Goal: Task Accomplishment & Management: Use online tool/utility

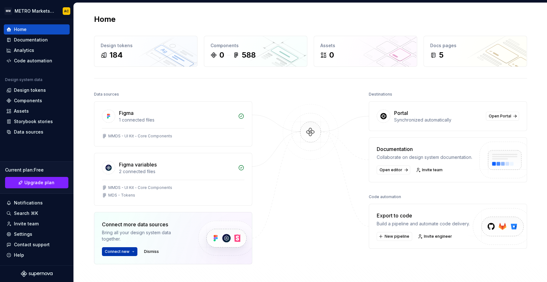
click at [130, 253] on button "Connect new" at bounding box center [119, 251] width 35 height 9
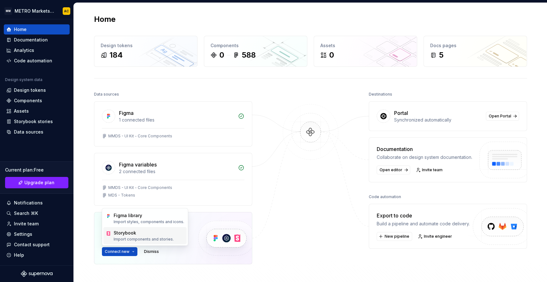
click at [142, 233] on div "Storybook" at bounding box center [144, 233] width 60 height 6
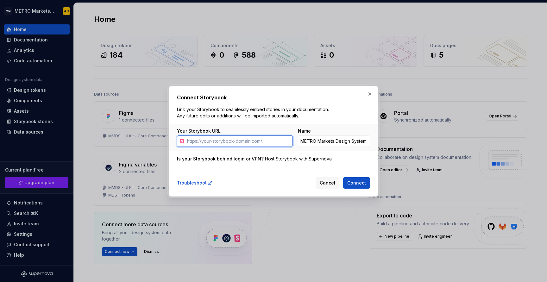
paste input "[URL][DOMAIN_NAME]"
drag, startPoint x: 265, startPoint y: 142, endPoint x: 149, endPoint y: 136, distance: 115.9
click at [149, 136] on div "Connect Storybook Link your Storybook to seamlessly embed stories in your docum…" at bounding box center [273, 141] width 547 height 282
click at [247, 141] on input "[URL][DOMAIN_NAME]" at bounding box center [238, 140] width 108 height 11
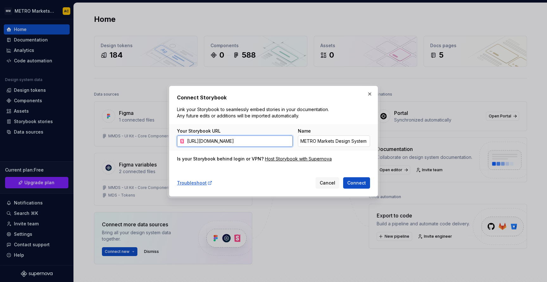
drag, startPoint x: 207, startPoint y: 141, endPoint x: 311, endPoint y: 142, distance: 103.8
click at [311, 142] on div "Your Storybook URL [URL][DOMAIN_NAME] Name METRO Markets Design System Storybook" at bounding box center [273, 137] width 193 height 19
click at [291, 141] on input "[URL][DOMAIN_NAME]" at bounding box center [238, 140] width 108 height 11
drag, startPoint x: 229, startPoint y: 140, endPoint x: 332, endPoint y: 146, distance: 103.6
click at [332, 146] on div "Your Storybook URL [URL][DOMAIN_NAME] Name METRO Markets Design System Storybook" at bounding box center [273, 137] width 208 height 27
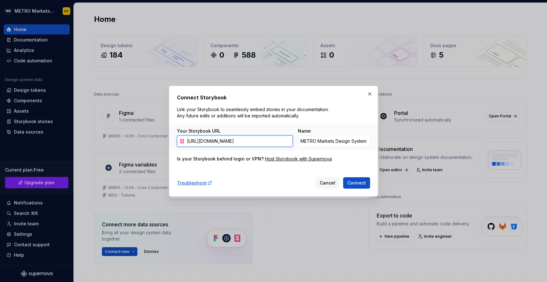
scroll to position [0, 113]
type input "[URL][DOMAIN_NAME]"
click at [351, 184] on span "Connect" at bounding box center [356, 183] width 19 height 6
click at [331, 183] on span "Cancel" at bounding box center [328, 183] width 16 height 6
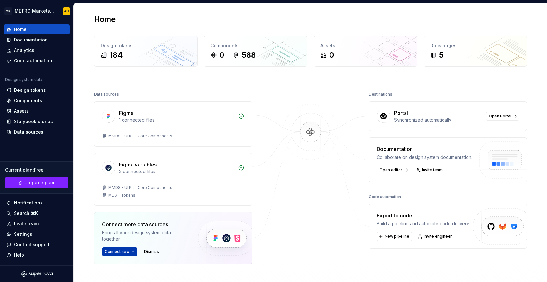
click at [121, 253] on span "Connect new" at bounding box center [117, 251] width 25 height 5
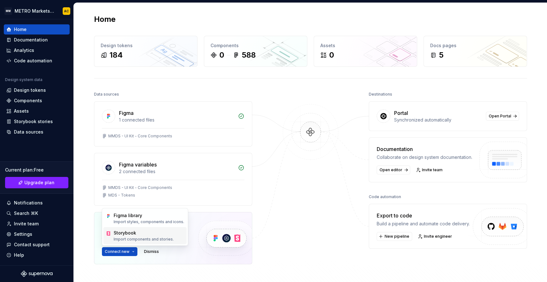
click at [135, 239] on p "Import components and stories." at bounding box center [144, 239] width 60 height 5
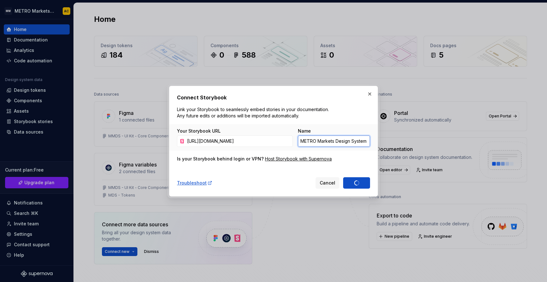
click at [337, 140] on input "METRO Markets Design System Storybook" at bounding box center [334, 140] width 72 height 11
drag, startPoint x: 335, startPoint y: 140, endPoint x: 373, endPoint y: 141, distance: 38.0
click at [373, 141] on div "Your Storybook URL [URL][DOMAIN_NAME] Name METRO Markets Design System Storybook" at bounding box center [273, 137] width 208 height 27
drag, startPoint x: 367, startPoint y: 141, endPoint x: 336, endPoint y: 139, distance: 30.8
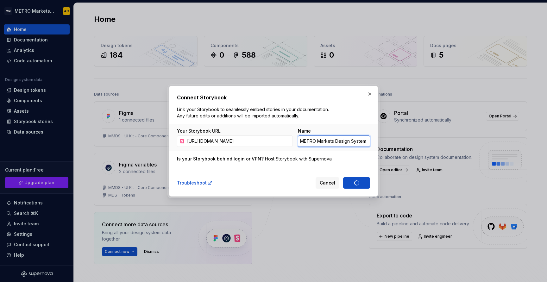
click at [336, 139] on input "METRO Markets Design System Storybook" at bounding box center [334, 140] width 72 height 11
type input "METRO Markets MP Storybook"
click at [358, 184] on div "Cancel Connect" at bounding box center [342, 182] width 54 height 11
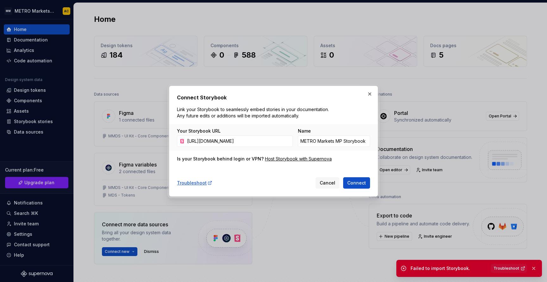
click at [358, 184] on span "Connect" at bounding box center [356, 183] width 19 height 6
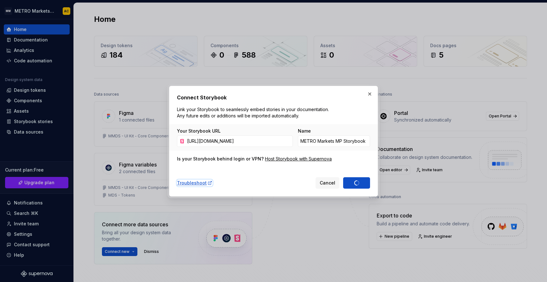
click at [189, 183] on div "Troubleshoot" at bounding box center [194, 183] width 35 height 6
click at [330, 181] on span "Cancel" at bounding box center [328, 183] width 16 height 6
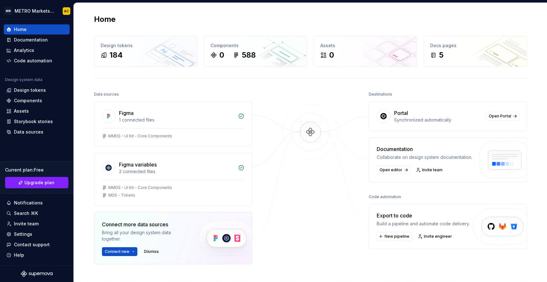
click at [496, 111] on div "Portal Synchronized automatically Open Portal" at bounding box center [448, 116] width 158 height 29
click at [495, 115] on span "Open Portal" at bounding box center [499, 116] width 22 height 5
click at [311, 133] on img at bounding box center [310, 138] width 61 height 69
click at [393, 173] on link "Open editor" at bounding box center [393, 169] width 34 height 9
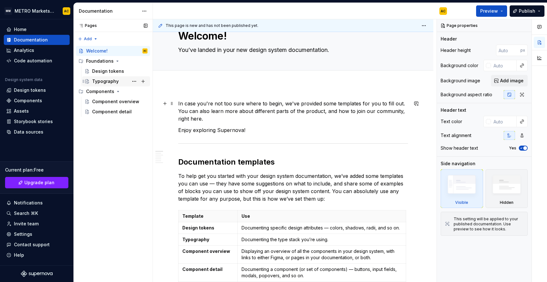
scroll to position [22, 0]
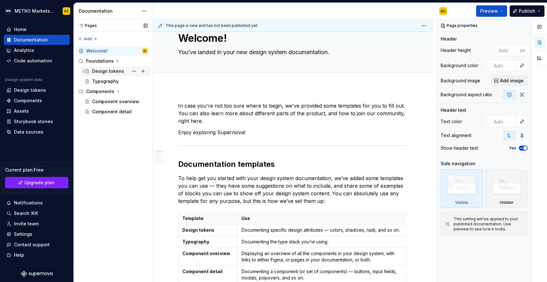
click at [110, 68] on div "Design tokens" at bounding box center [108, 71] width 32 height 6
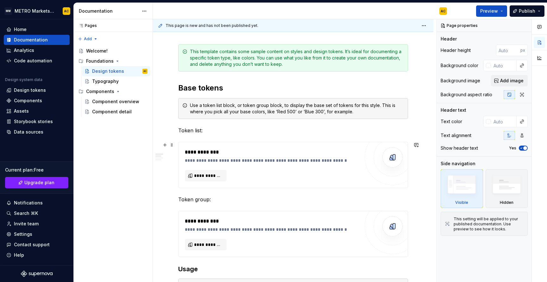
scroll to position [104, 0]
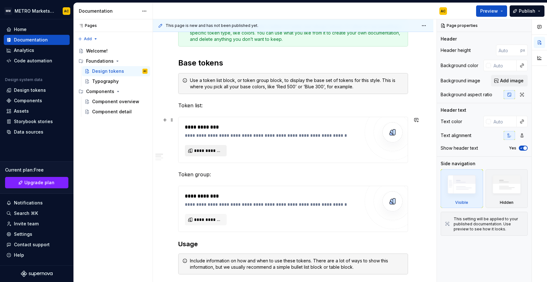
type textarea "*"
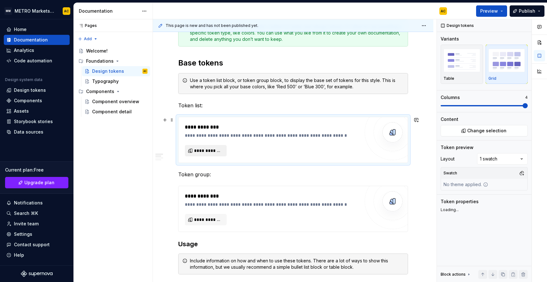
click at [215, 151] on span "**********" at bounding box center [208, 150] width 28 height 6
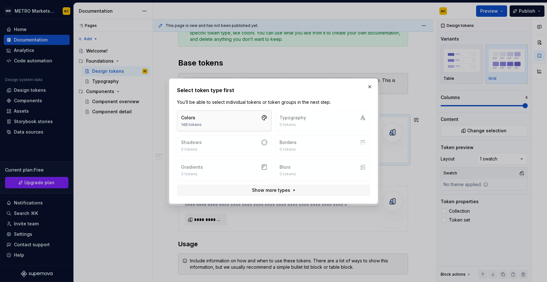
click at [240, 122] on button "Colors 148 tokens" at bounding box center [224, 120] width 95 height 21
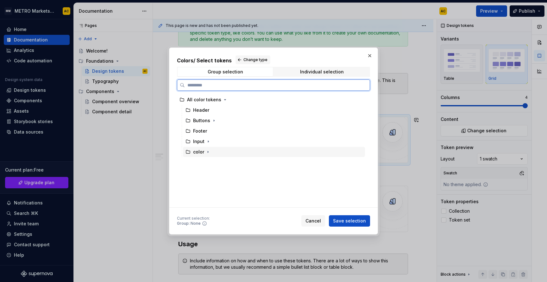
click at [195, 152] on div "color" at bounding box center [198, 152] width 11 height 6
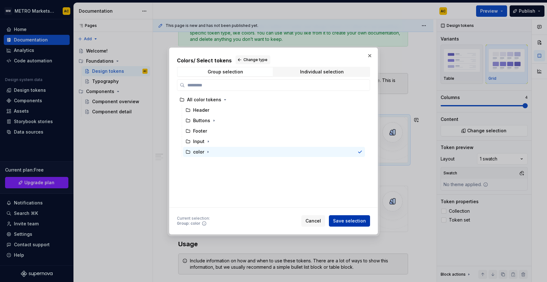
click at [351, 220] on span "Save selection" at bounding box center [349, 221] width 33 height 6
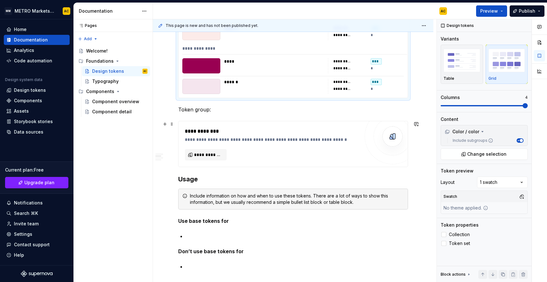
scroll to position [1101, 0]
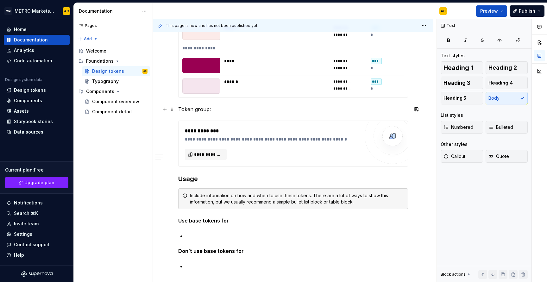
click at [202, 111] on p "Token group:" at bounding box center [293, 109] width 230 height 8
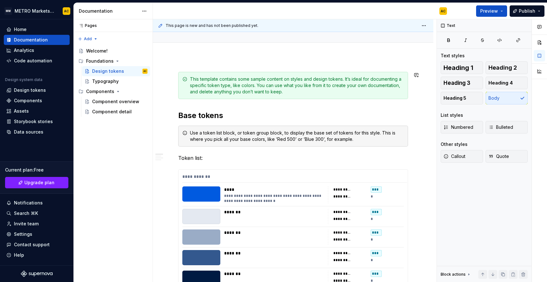
scroll to position [0, 0]
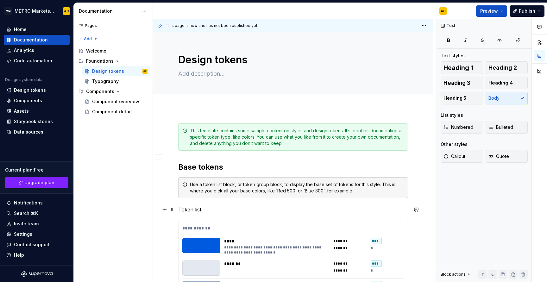
click at [197, 209] on p "Token list:" at bounding box center [293, 210] width 230 height 8
drag, startPoint x: 201, startPoint y: 208, endPoint x: 178, endPoint y: 207, distance: 22.5
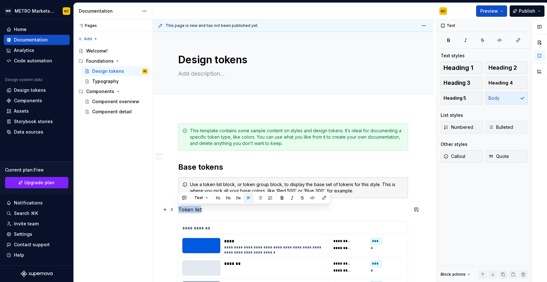
click at [178, 207] on p "Token list:" at bounding box center [293, 210] width 230 height 8
click at [214, 209] on p "Colors:" at bounding box center [293, 210] width 230 height 8
click at [540, 11] on button "Publish" at bounding box center [526, 10] width 35 height 11
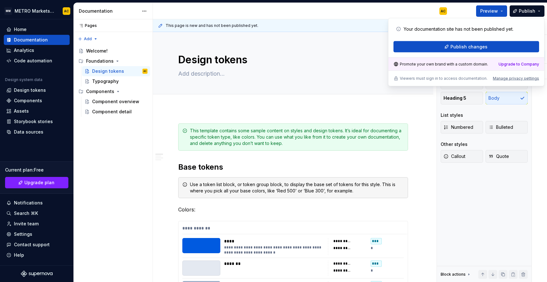
click at [351, 13] on div "AC" at bounding box center [302, 11] width 299 height 16
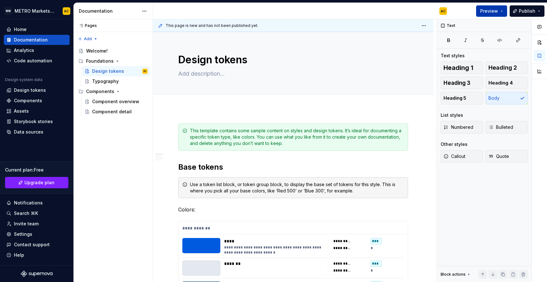
click at [496, 12] on span "Preview" at bounding box center [489, 11] width 18 height 6
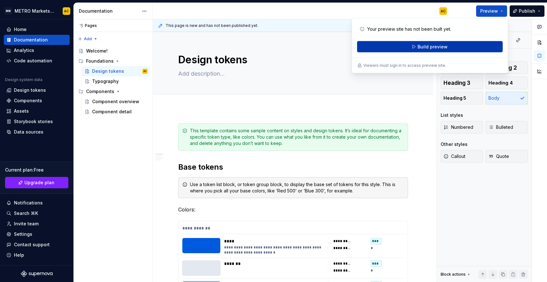
click at [467, 44] on button "Build preview" at bounding box center [430, 46] width 146 height 11
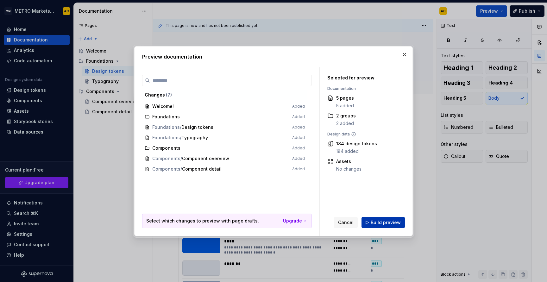
click at [387, 226] on button "Build preview" at bounding box center [382, 222] width 43 height 11
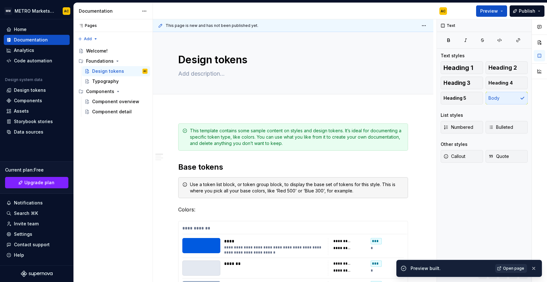
click at [506, 269] on span "Open page" at bounding box center [513, 268] width 21 height 5
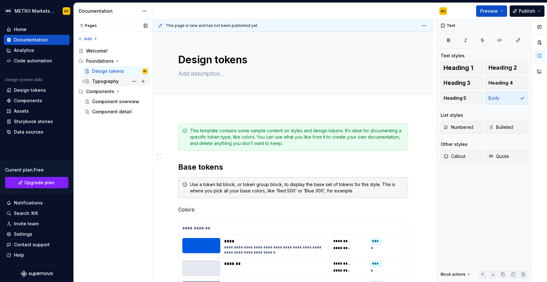
click at [106, 84] on div "Typography" at bounding box center [105, 81] width 27 height 6
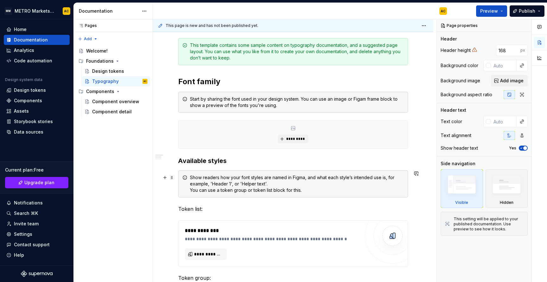
scroll to position [125, 0]
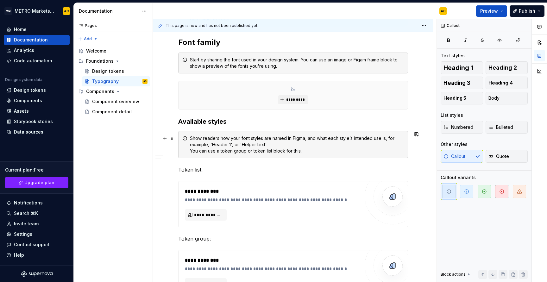
click at [319, 146] on div "Show readers how your font styles are named in Figma, and what each style’s int…" at bounding box center [297, 144] width 214 height 19
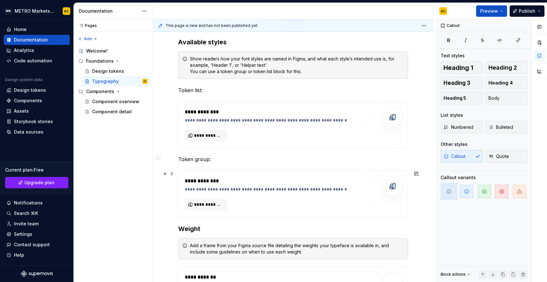
scroll to position [194, 0]
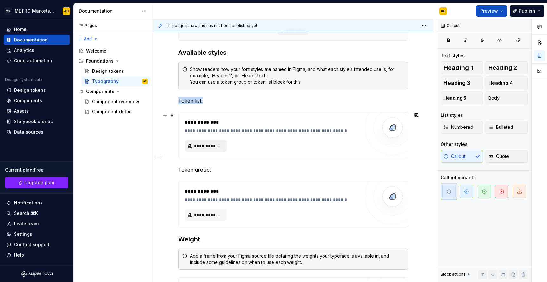
click at [209, 146] on span "**********" at bounding box center [208, 146] width 28 height 6
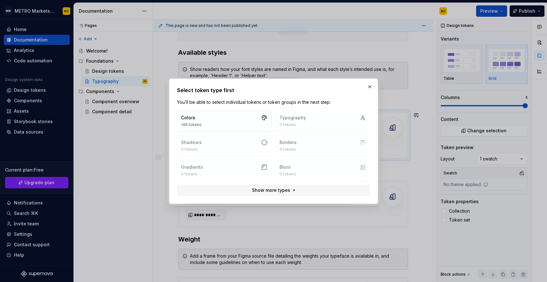
click at [304, 121] on div "Colors 148 tokens Typography 0 tokens Shadows 0 tokens Borders 0 tokens Gradien…" at bounding box center [273, 145] width 193 height 70
click at [291, 189] on button "Show more types" at bounding box center [273, 189] width 193 height 11
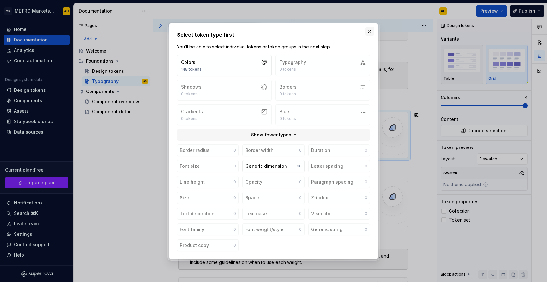
click at [369, 34] on button "button" at bounding box center [369, 31] width 9 height 9
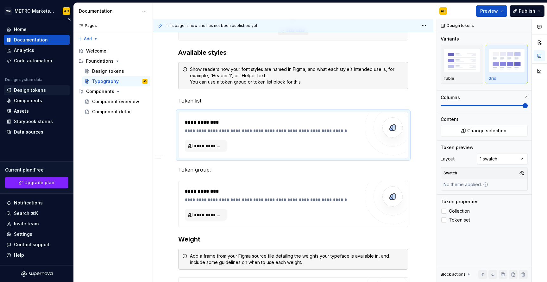
click at [24, 93] on div "Design tokens" at bounding box center [37, 90] width 66 height 10
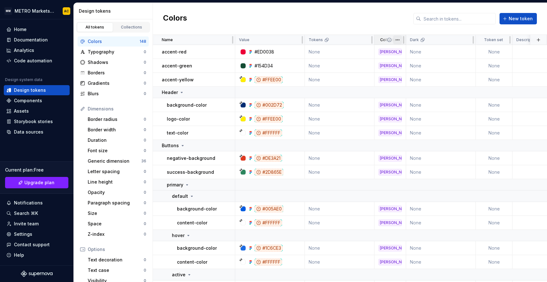
click at [397, 41] on html "MM METRO Markets Design System AC Home Documentation Analytics Code automation …" at bounding box center [273, 141] width 547 height 282
click at [386, 21] on html "MM METRO Markets Design System AC Home Documentation Analytics Code automation …" at bounding box center [273, 141] width 547 height 282
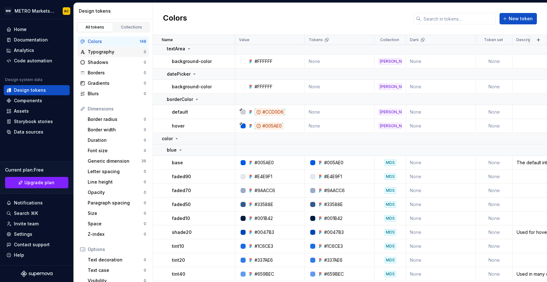
click at [99, 52] on div "Typography" at bounding box center [116, 52] width 56 height 6
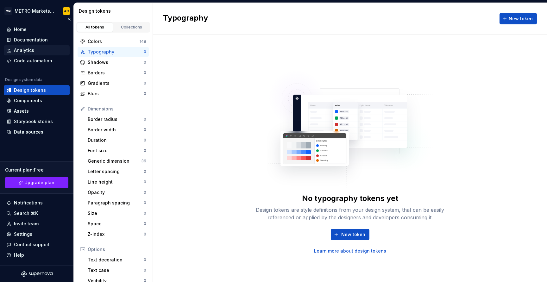
click at [38, 48] on div "Analytics" at bounding box center [36, 50] width 61 height 6
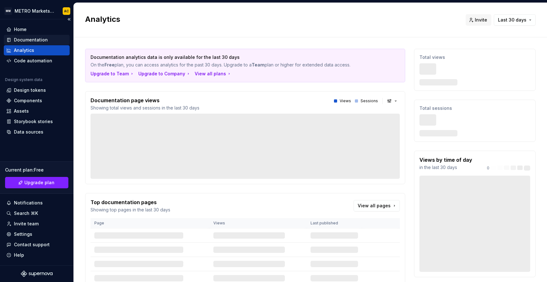
click at [41, 38] on div "Documentation" at bounding box center [31, 40] width 34 height 6
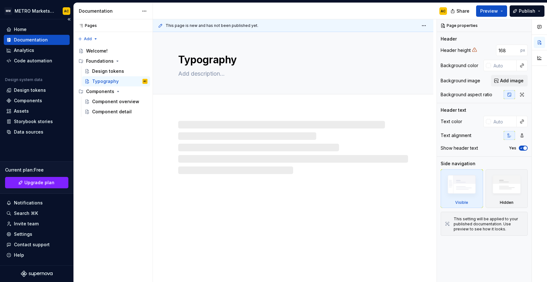
type textarea "*"
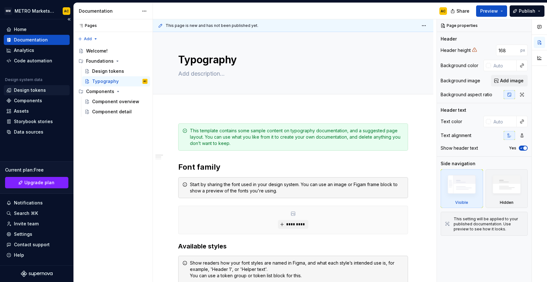
click at [36, 92] on div "Design tokens" at bounding box center [30, 90] width 32 height 6
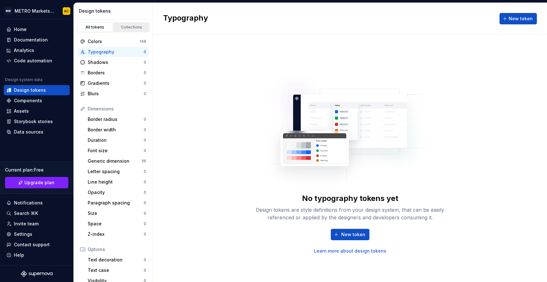
click at [124, 30] on link "Collections" at bounding box center [132, 26] width 36 height 9
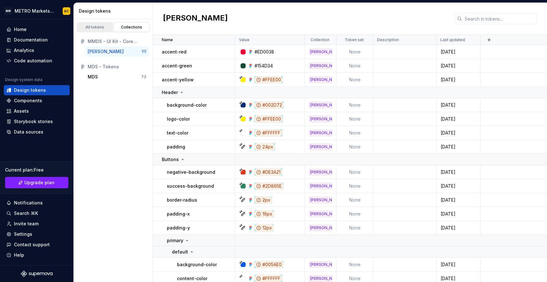
click at [97, 26] on div "All tokens" at bounding box center [95, 27] width 32 height 5
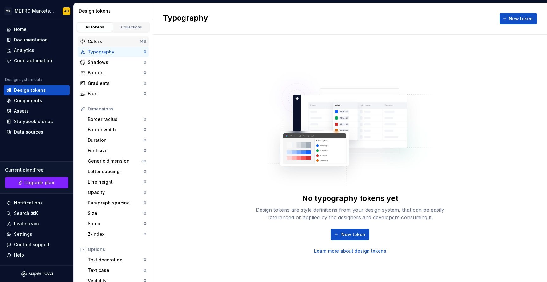
click at [114, 42] on div "Colors" at bounding box center [114, 41] width 52 height 6
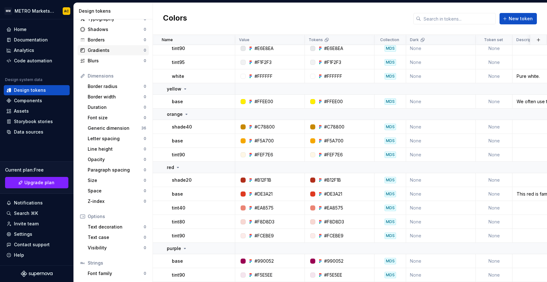
scroll to position [34, 0]
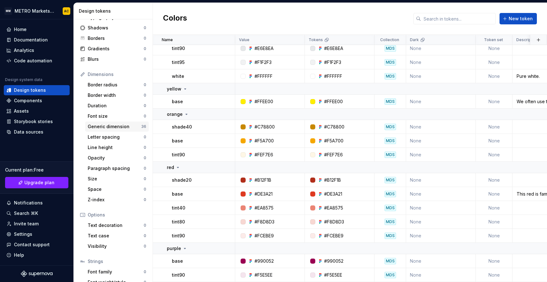
click at [117, 127] on div "Generic dimension" at bounding box center [114, 126] width 53 height 6
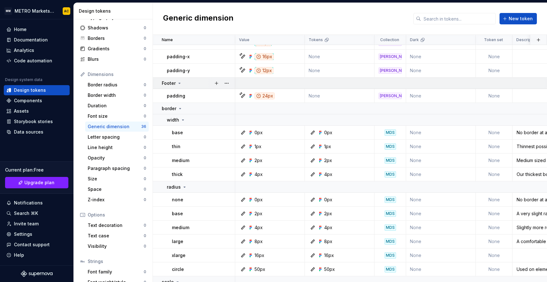
scroll to position [50, 0]
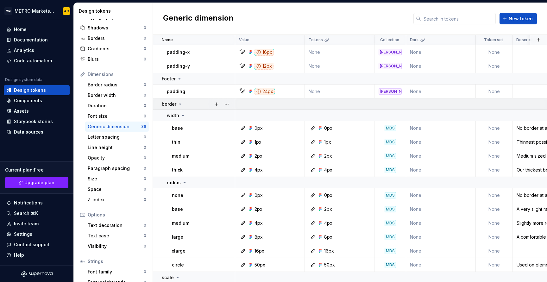
click at [179, 104] on icon at bounding box center [180, 104] width 2 height 1
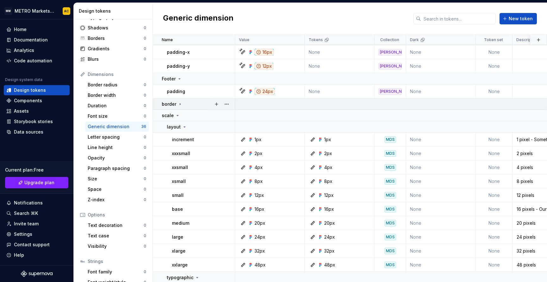
click at [180, 104] on icon at bounding box center [180, 104] width 1 height 2
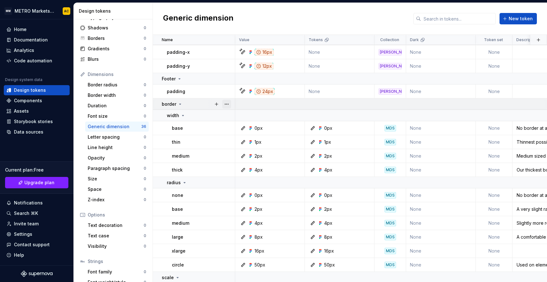
click at [227, 105] on button "button" at bounding box center [226, 104] width 9 height 9
click at [171, 103] on html "MM METRO Markets Design System AC Home Documentation Analytics Code automation …" at bounding box center [273, 141] width 547 height 282
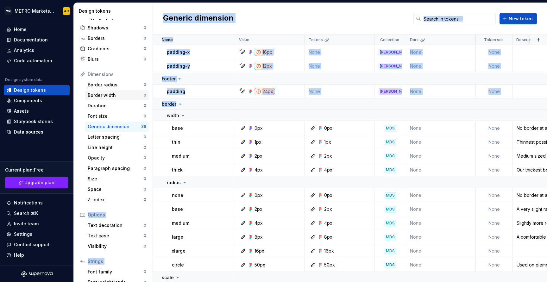
drag, startPoint x: 182, startPoint y: 106, endPoint x: 114, endPoint y: 97, distance: 69.2
click at [114, 97] on div "Design tokens All tokens Collections Colors 148 Typography 0 Shadows 0 Borders …" at bounding box center [310, 142] width 473 height 279
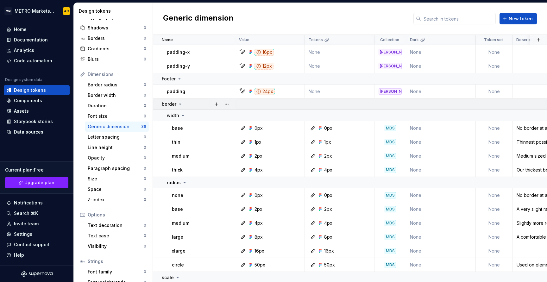
click at [185, 104] on div "border" at bounding box center [198, 104] width 73 height 6
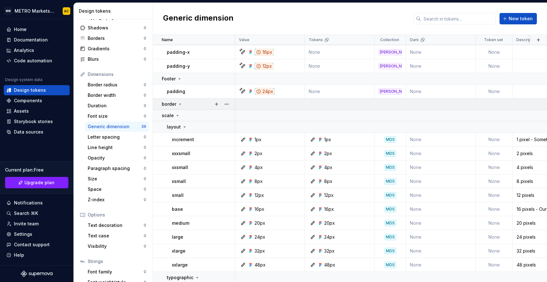
click at [180, 104] on icon at bounding box center [180, 104] width 1 height 2
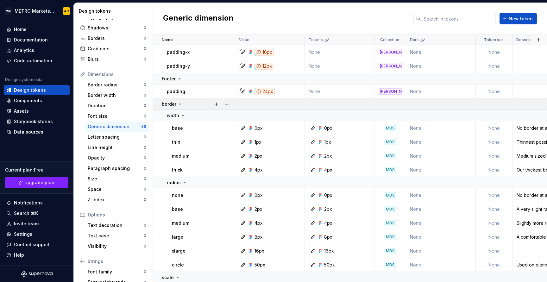
click at [180, 105] on icon at bounding box center [179, 104] width 5 height 5
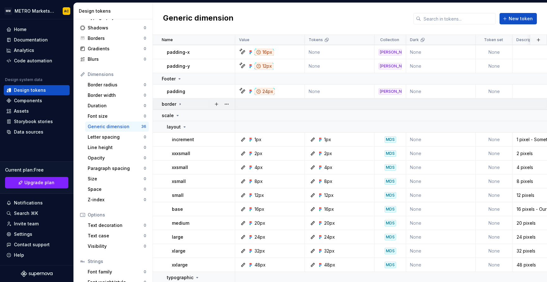
click at [180, 105] on icon at bounding box center [179, 104] width 5 height 5
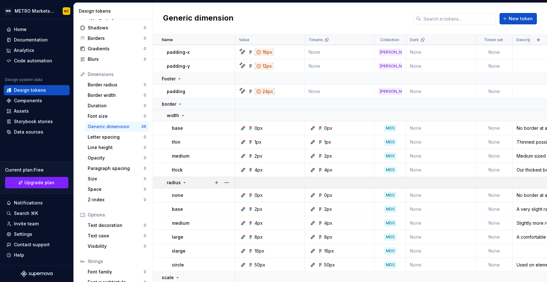
click at [185, 183] on icon at bounding box center [184, 182] width 5 height 5
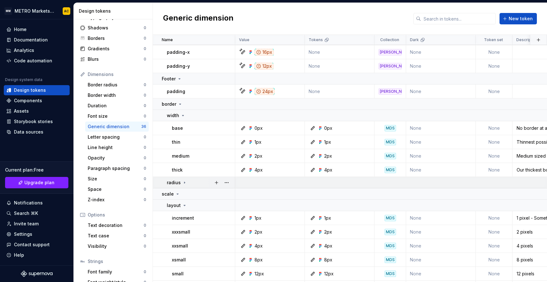
click at [185, 183] on icon at bounding box center [184, 182] width 5 height 5
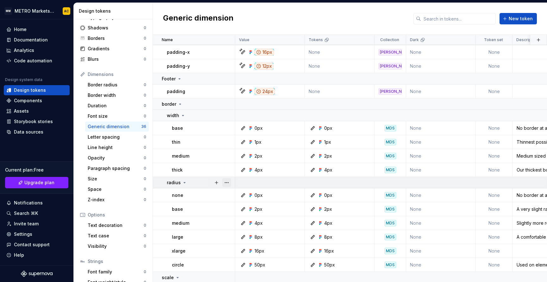
click at [229, 182] on button "button" at bounding box center [226, 182] width 9 height 9
click at [189, 181] on html "MM METRO Markets Design System AC Home Documentation Analytics Code automation …" at bounding box center [273, 141] width 547 height 282
click at [118, 85] on div "Border radius" at bounding box center [116, 85] width 56 height 6
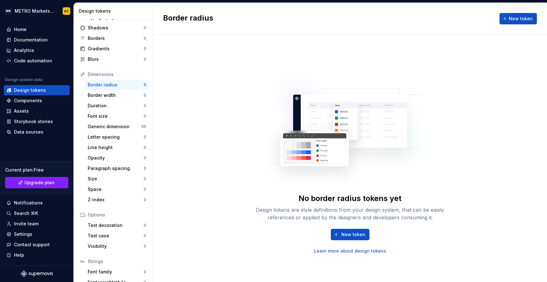
click at [347, 251] on link "Learn more about design tokens" at bounding box center [350, 251] width 72 height 6
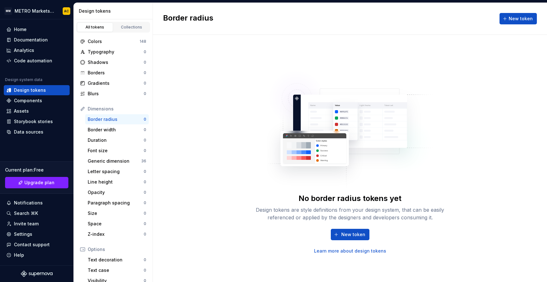
click at [105, 119] on div "Border radius" at bounding box center [116, 119] width 56 height 6
click at [24, 89] on div "Design tokens" at bounding box center [30, 90] width 32 height 6
click at [26, 119] on div "Storybook stories" at bounding box center [33, 121] width 39 height 6
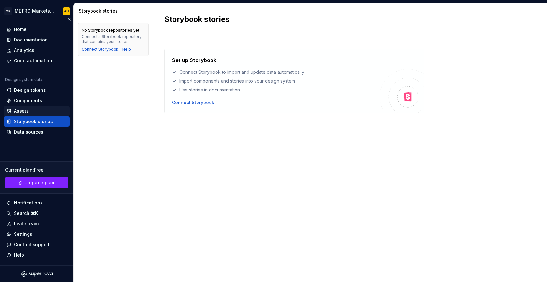
click at [31, 110] on div "Assets" at bounding box center [36, 111] width 61 height 6
